Goal: Task Accomplishment & Management: Manage account settings

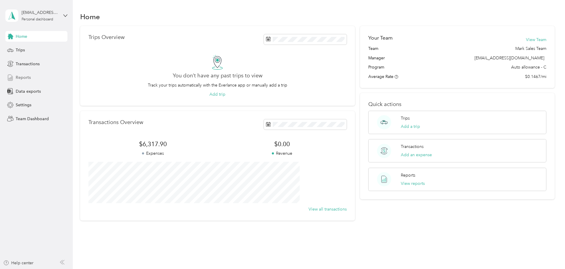
click at [24, 75] on span "Reports" at bounding box center [23, 78] width 15 height 6
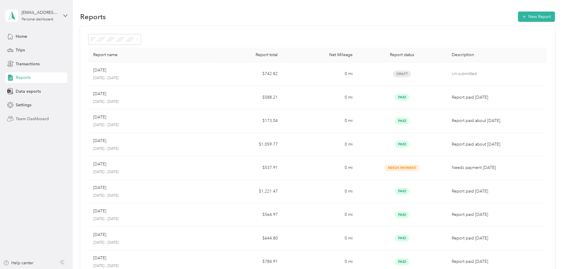
click at [27, 117] on span "Team Dashboard" at bounding box center [32, 119] width 33 height 6
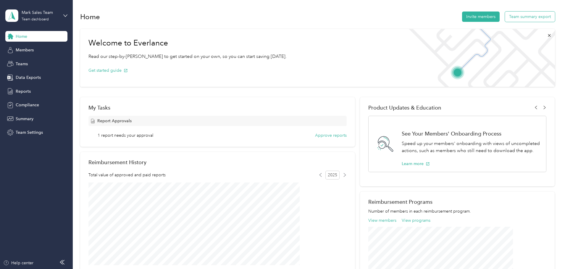
click at [505, 17] on button "Team summary export" at bounding box center [530, 17] width 50 height 10
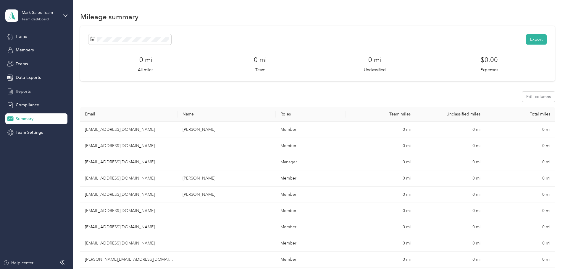
click at [24, 90] on span "Reports" at bounding box center [23, 91] width 15 height 6
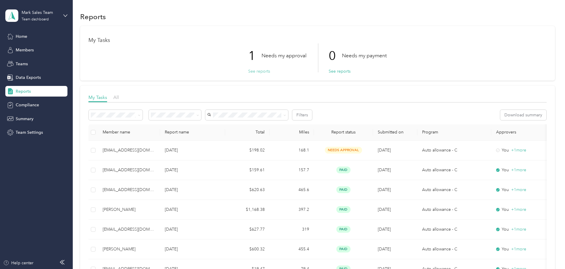
click at [254, 70] on button "See reports" at bounding box center [259, 71] width 22 height 6
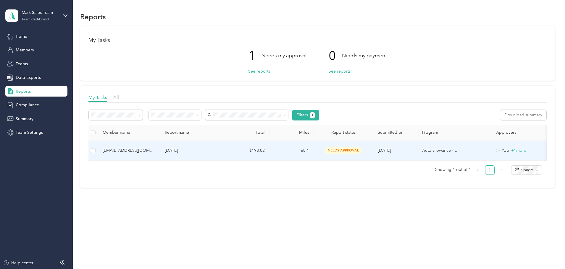
click at [362, 151] on span "needs approval" at bounding box center [343, 150] width 37 height 7
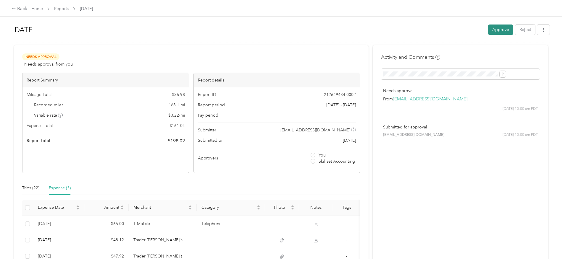
click at [488, 28] on button "Approve" at bounding box center [500, 30] width 25 height 10
